Goal: Task Accomplishment & Management: Complete application form

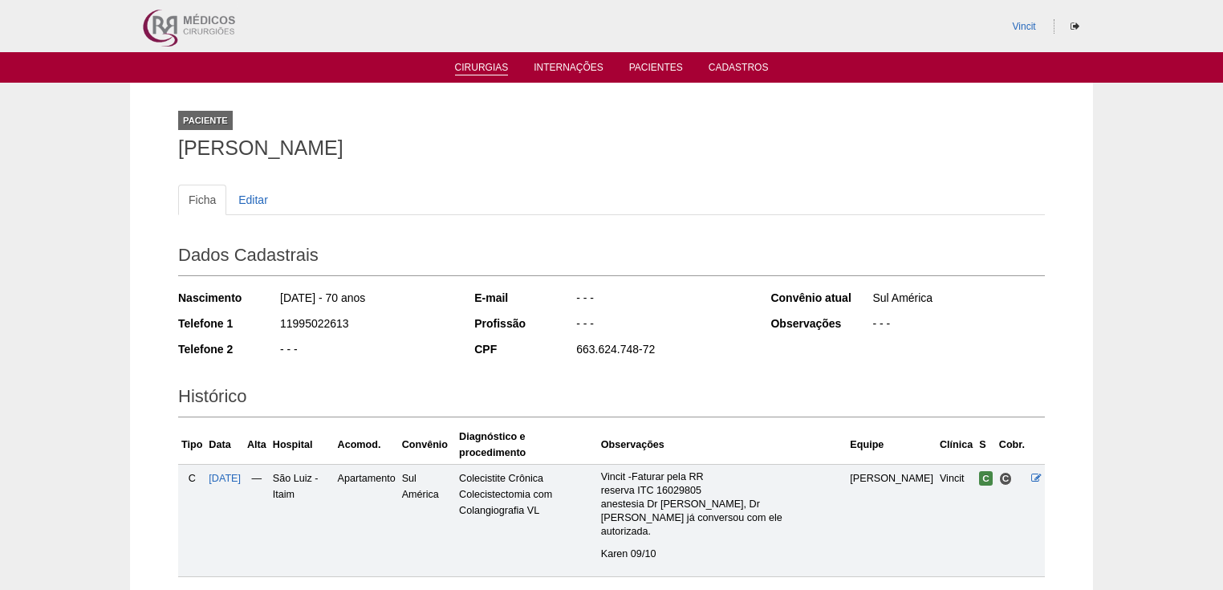
click at [474, 67] on link "Cirurgias" at bounding box center [482, 69] width 54 height 14
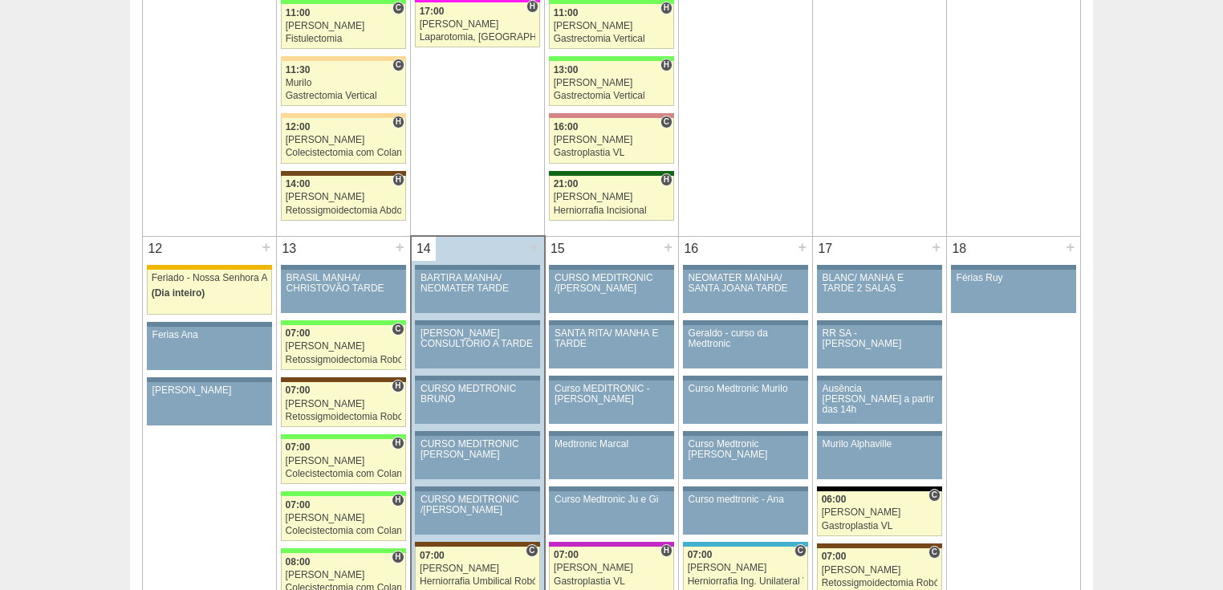
scroll to position [1861, 0]
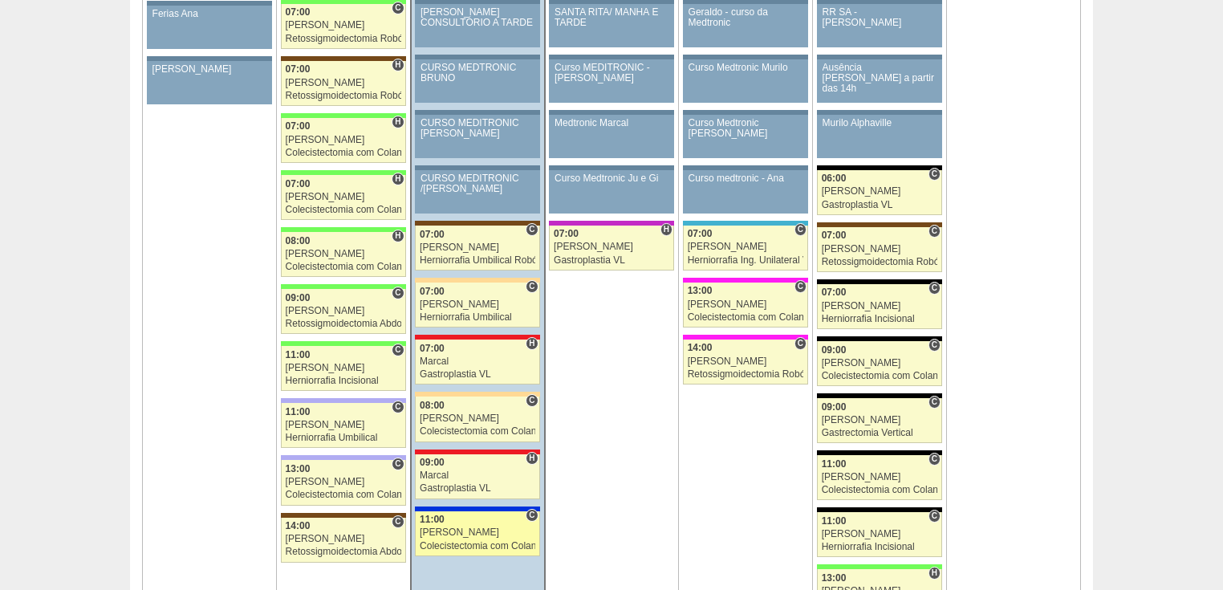
click at [453, 541] on div "Colecistectomia com Colangiografia VL" at bounding box center [478, 546] width 116 height 10
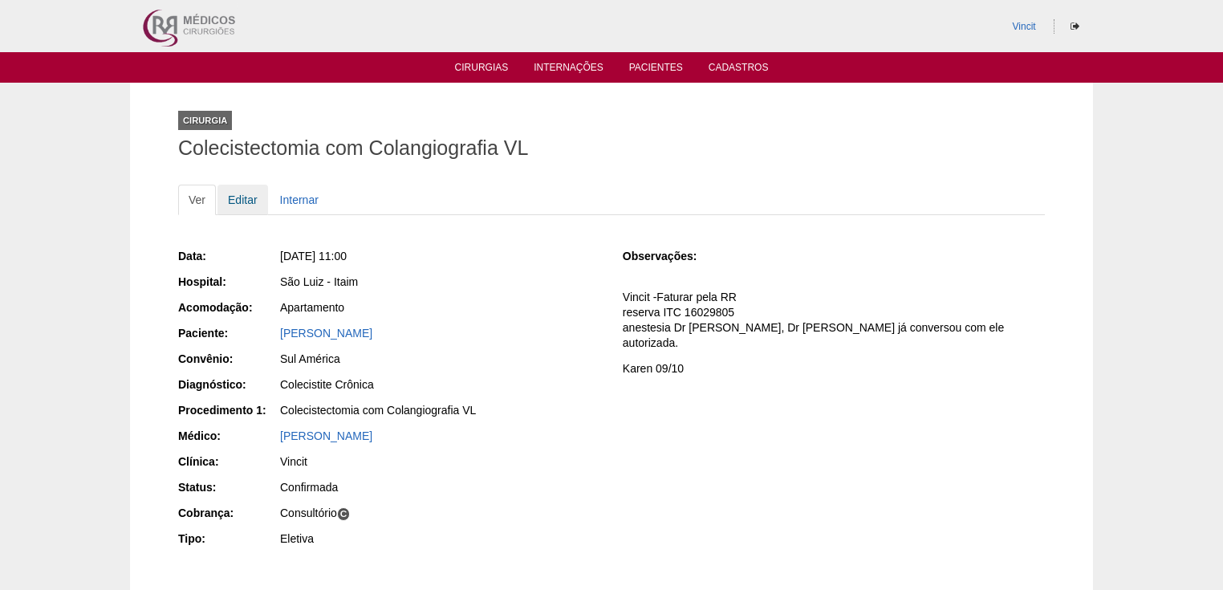
click at [250, 201] on link "Editar" at bounding box center [242, 200] width 51 height 30
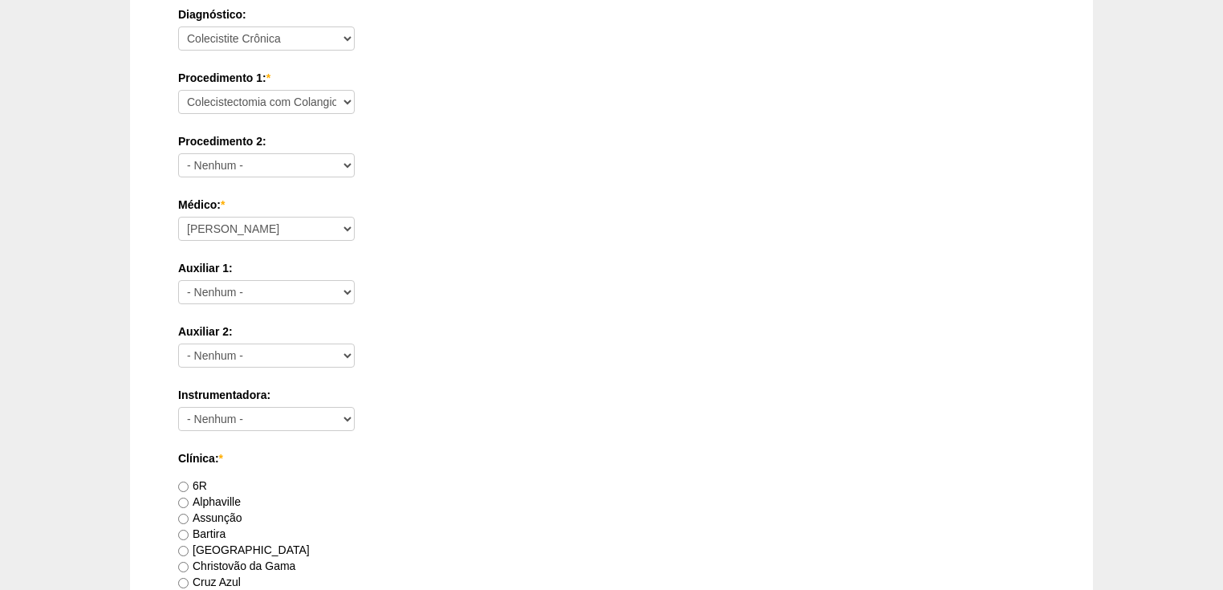
scroll to position [770, 0]
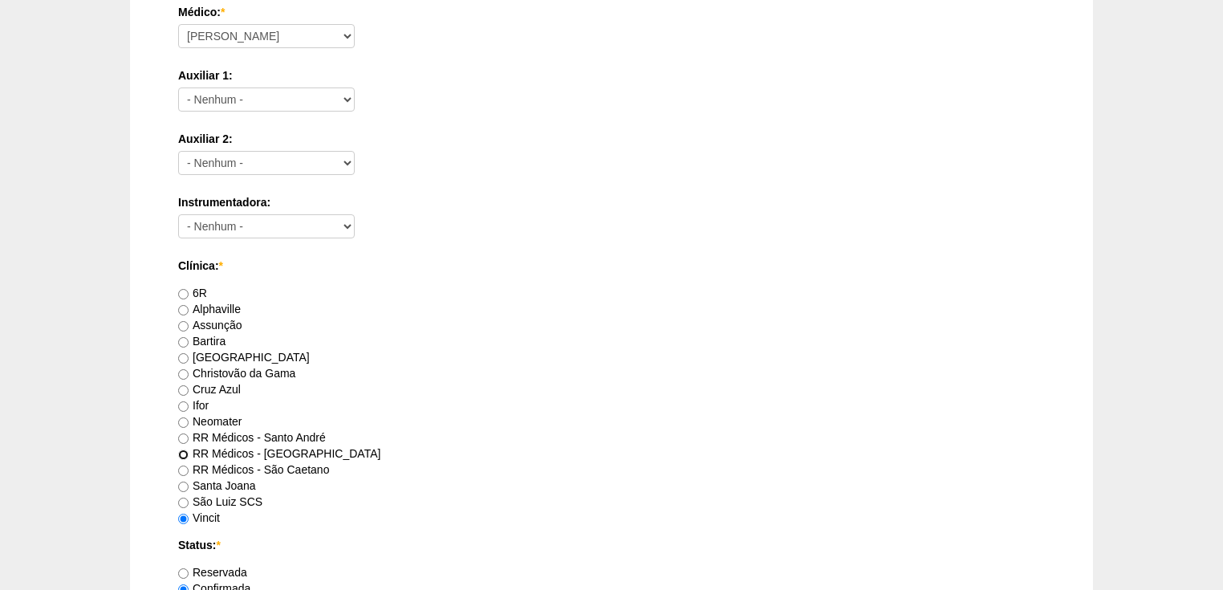
click at [180, 453] on input "RR Médicos - São Bernardo do Campo" at bounding box center [183, 454] width 10 height 10
radio input "true"
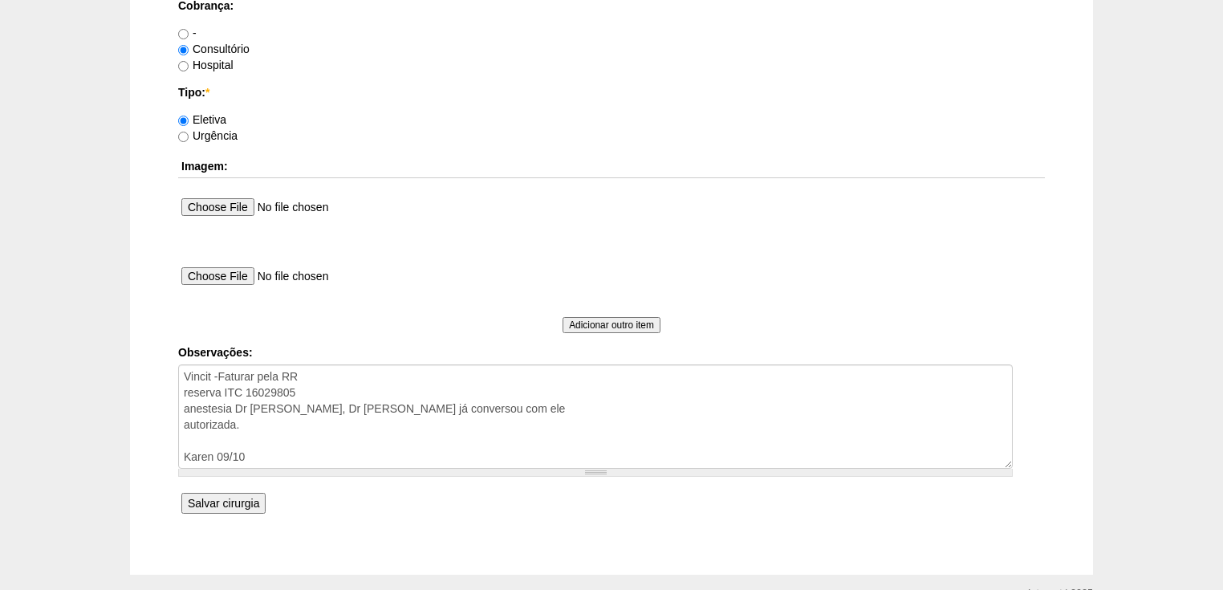
scroll to position [1476, 0]
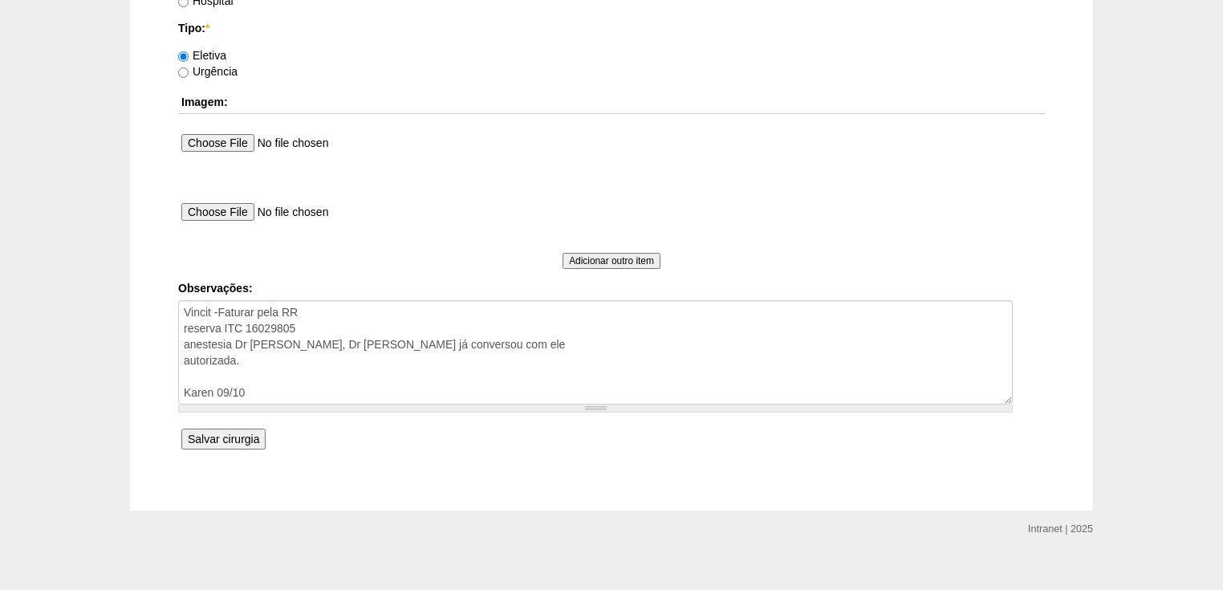
click at [223, 439] on input "Salvar cirurgia" at bounding box center [223, 438] width 84 height 21
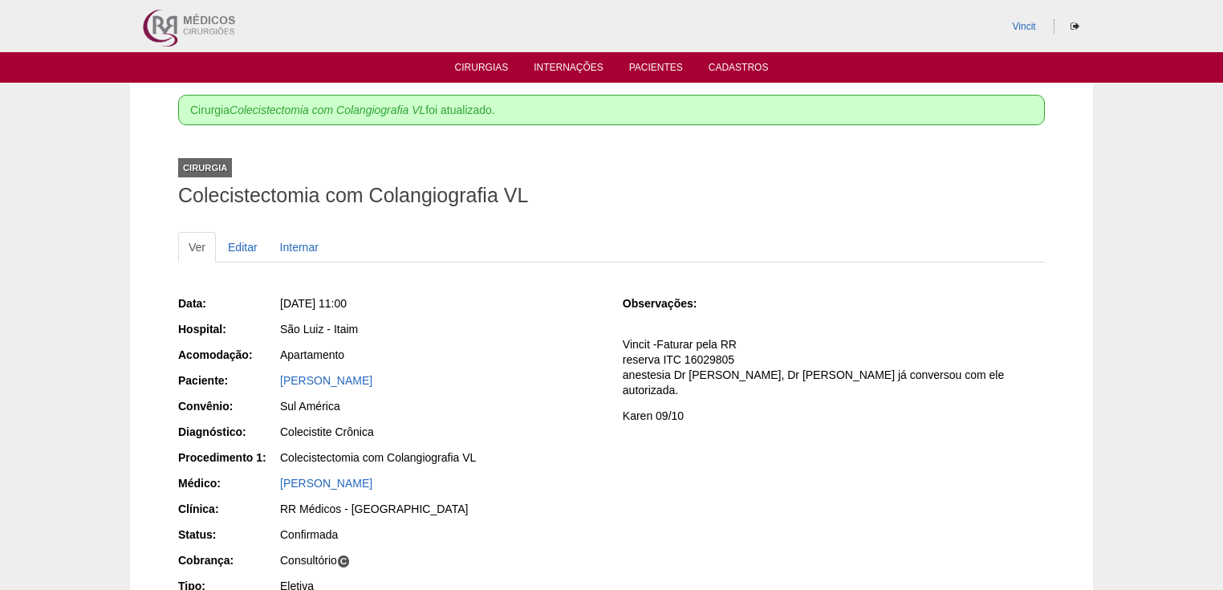
click at [239, 442] on div "Diagnóstico: Colecistite Crônica" at bounding box center [389, 434] width 422 height 20
click at [481, 67] on link "Cirurgias" at bounding box center [482, 69] width 54 height 14
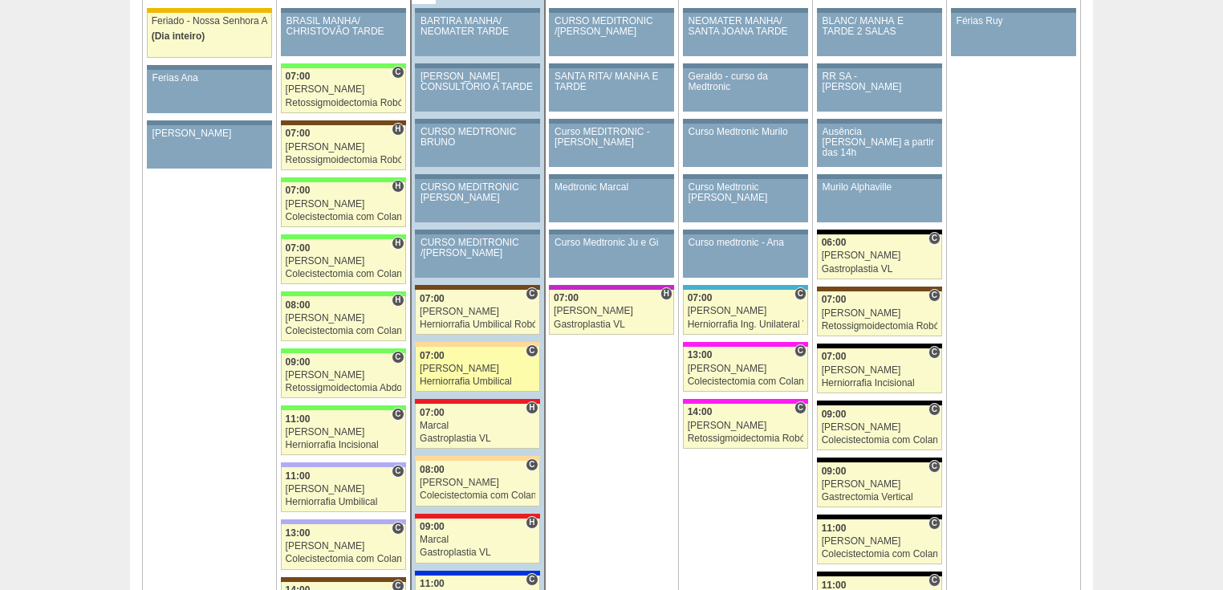
scroll to position [2118, 0]
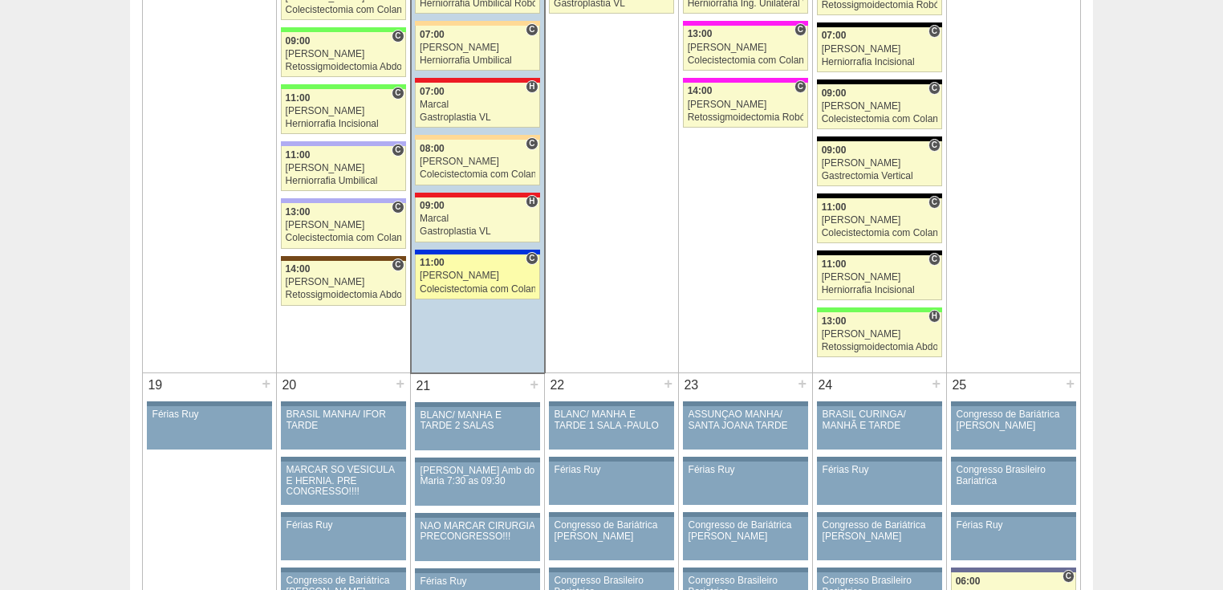
click at [479, 284] on div "Colecistectomia com Colangiografia VL" at bounding box center [478, 289] width 116 height 10
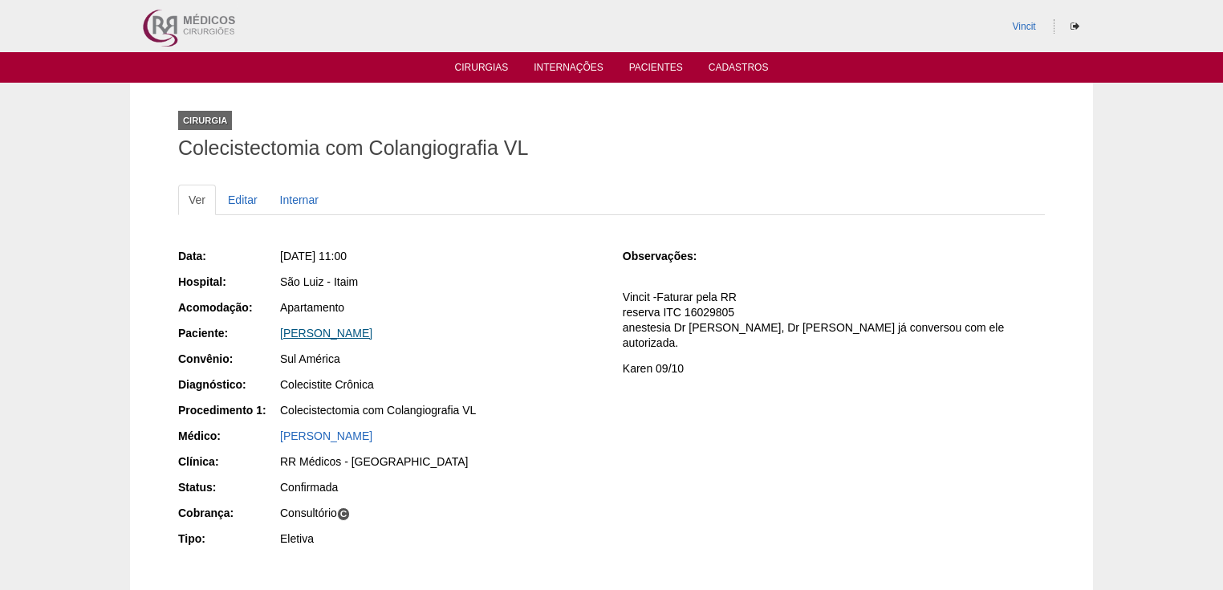
click at [355, 332] on link "[PERSON_NAME]" at bounding box center [326, 333] width 92 height 13
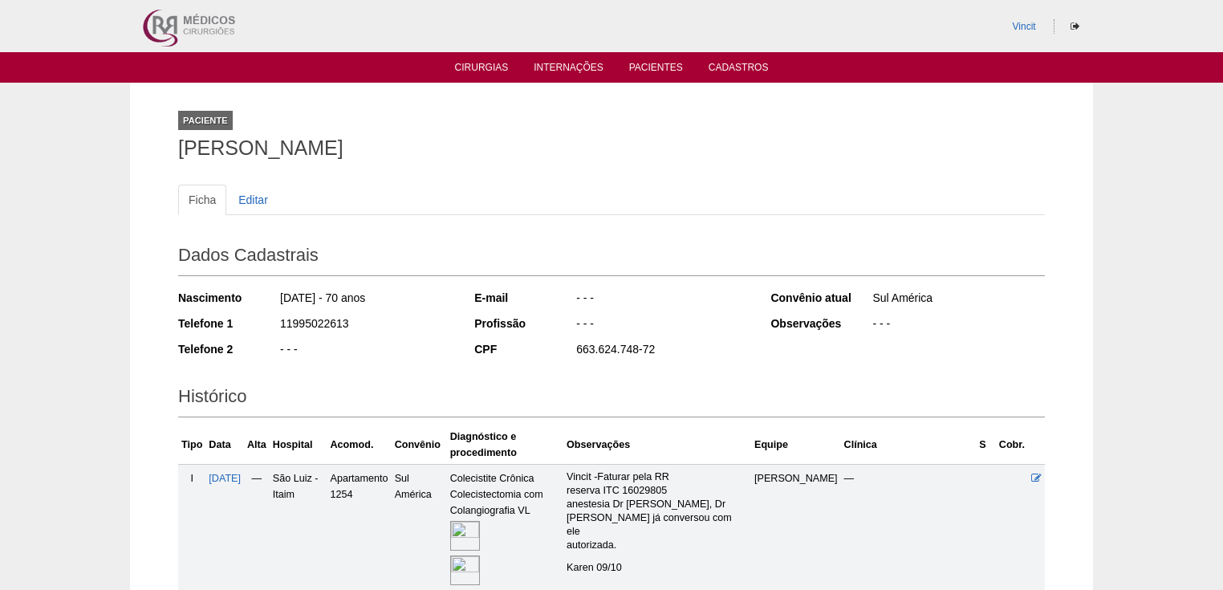
scroll to position [193, 0]
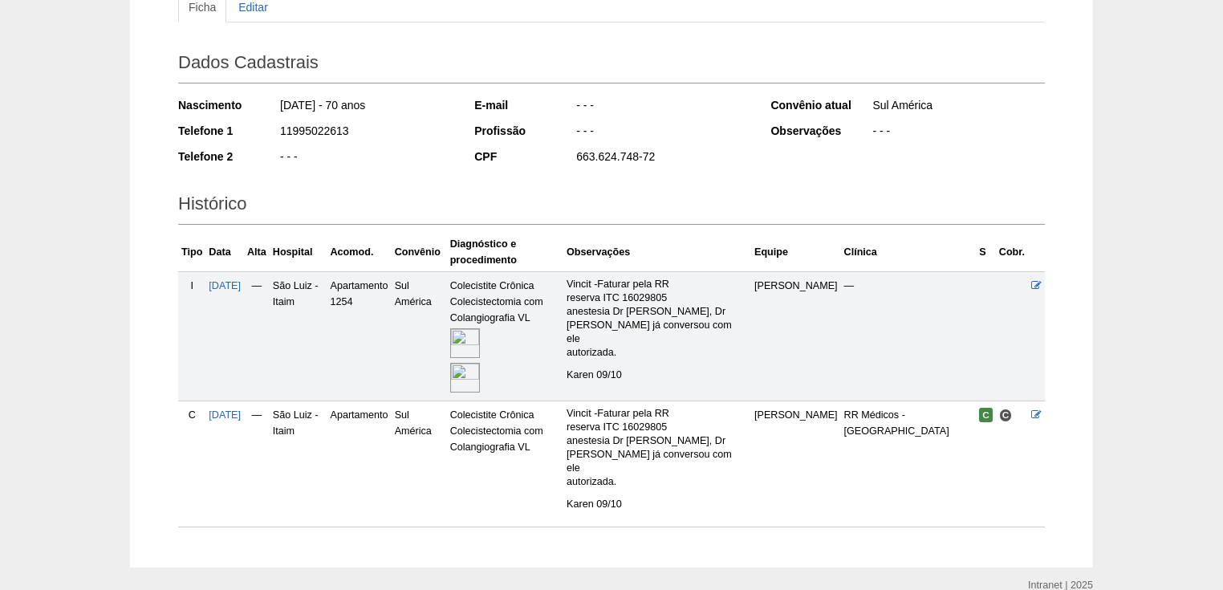
click at [480, 334] on img at bounding box center [465, 343] width 30 height 30
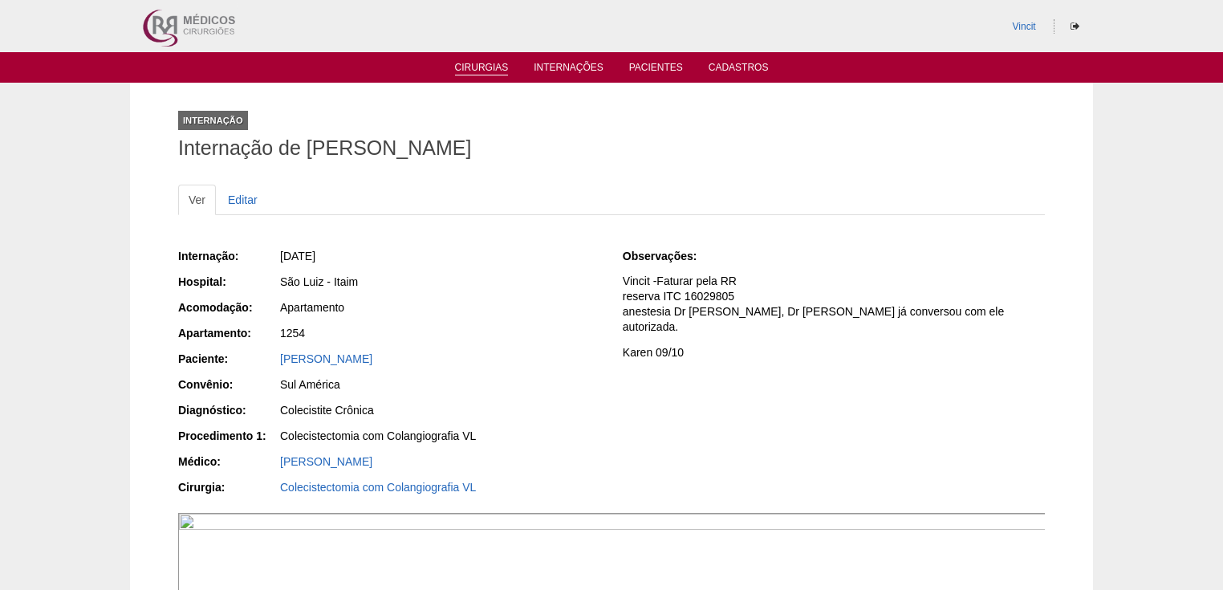
click at [477, 70] on link "Cirurgias" at bounding box center [482, 69] width 54 height 14
